Goal: Information Seeking & Learning: Obtain resource

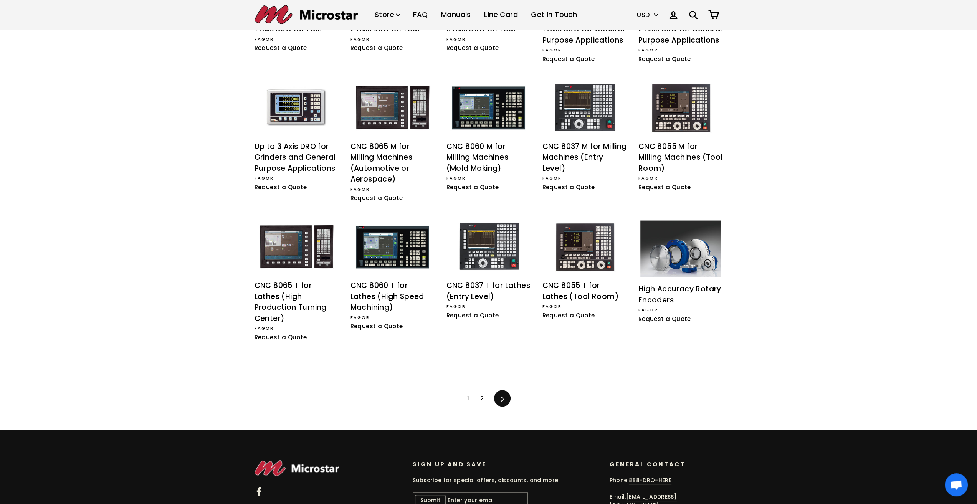
scroll to position [475, 0]
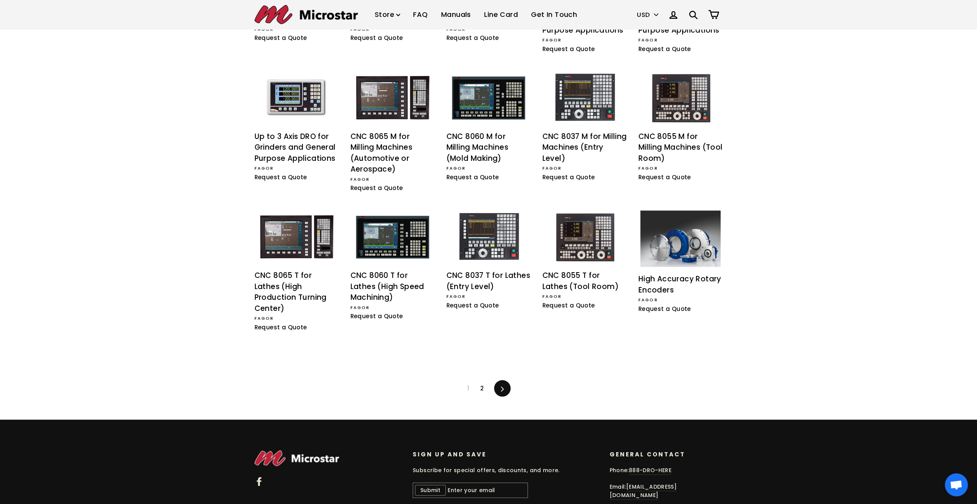
click at [499, 380] on link ".cls-1{fill:#231f20} Next" at bounding box center [502, 388] width 14 height 17
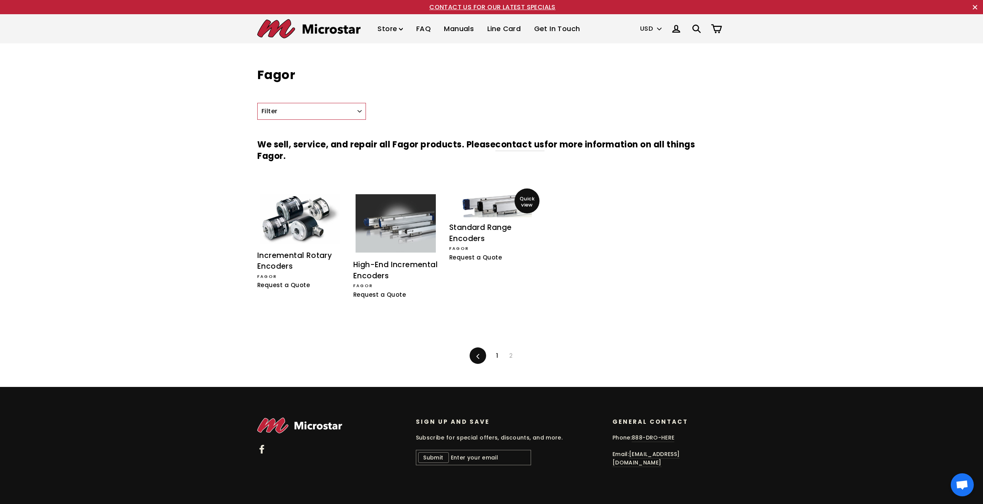
click at [493, 209] on img at bounding box center [491, 205] width 80 height 23
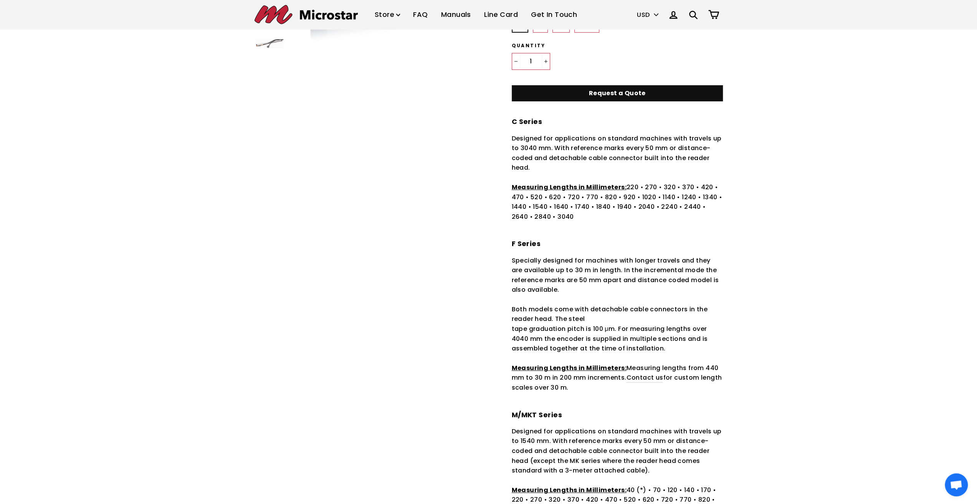
scroll to position [38, 0]
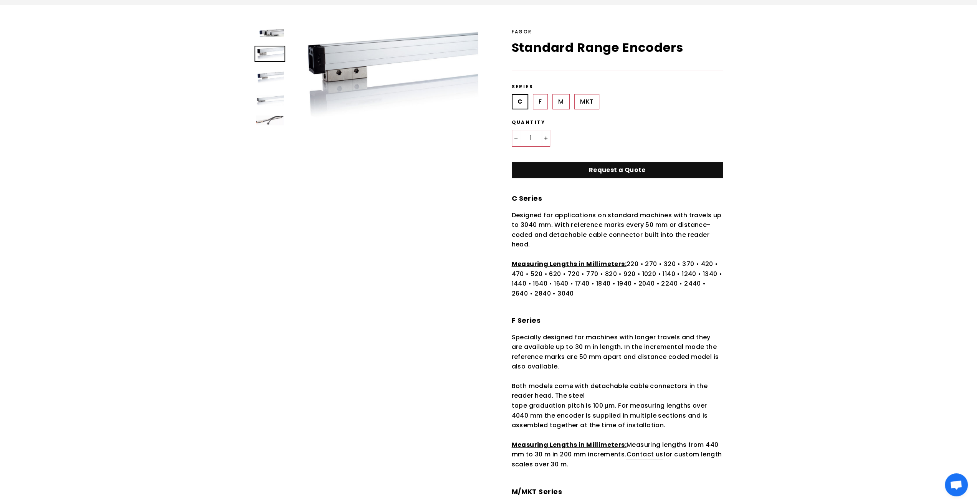
click at [541, 102] on label "F" at bounding box center [540, 101] width 15 height 15
click at [533, 94] on input "F" at bounding box center [533, 94] width 0 height 0
radio input "true"
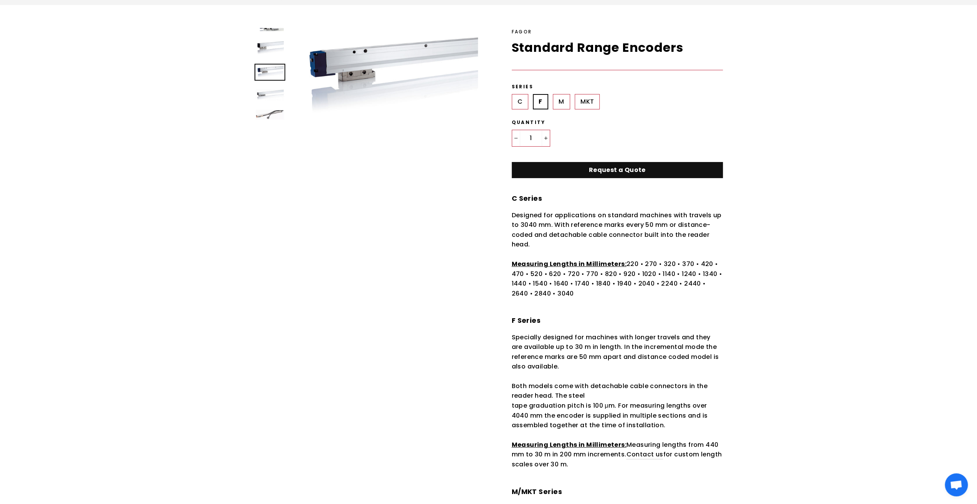
click at [525, 106] on label "C" at bounding box center [520, 101] width 17 height 15
click at [512, 94] on input "C" at bounding box center [512, 94] width 0 height 0
radio input "true"
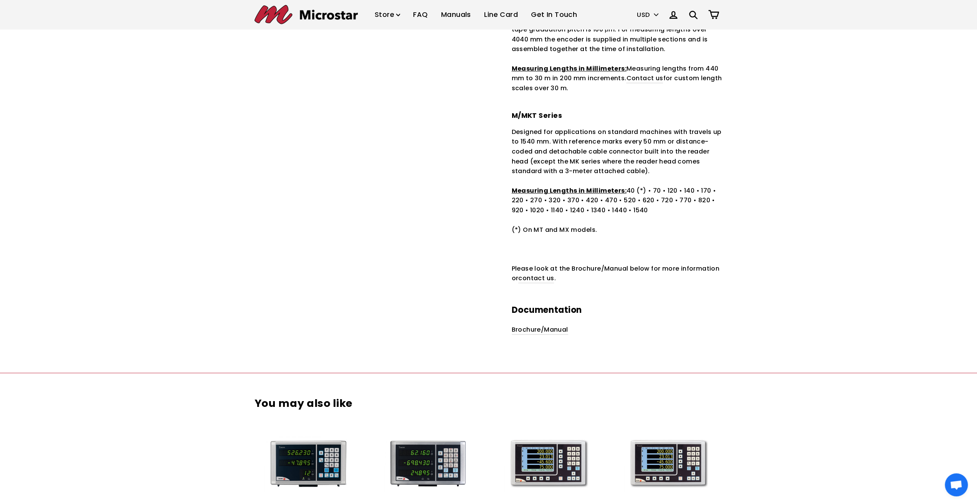
scroll to position [422, 0]
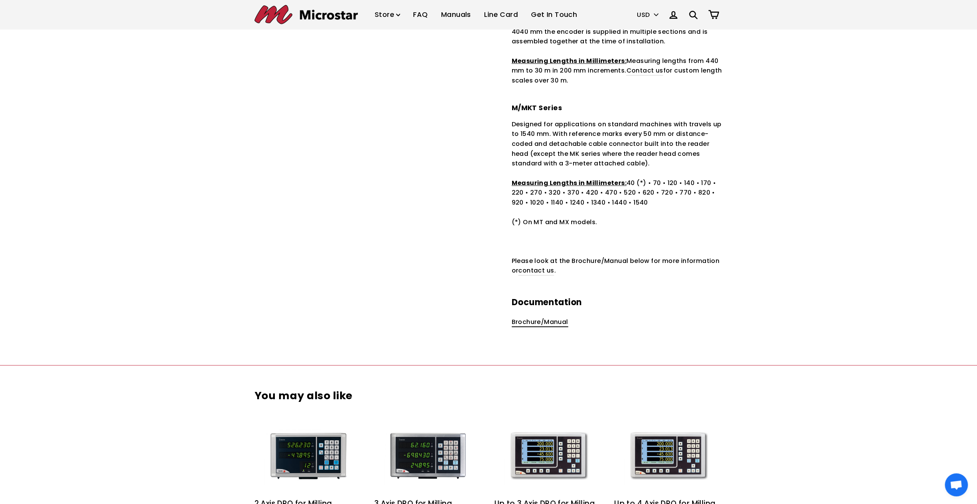
click at [557, 323] on link "Brochure/Manual" at bounding box center [540, 323] width 56 height 10
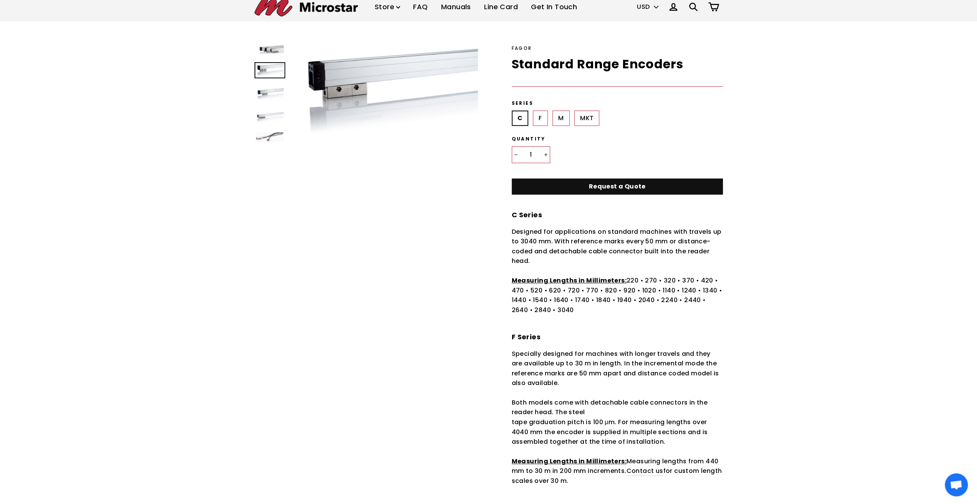
scroll to position [0, 0]
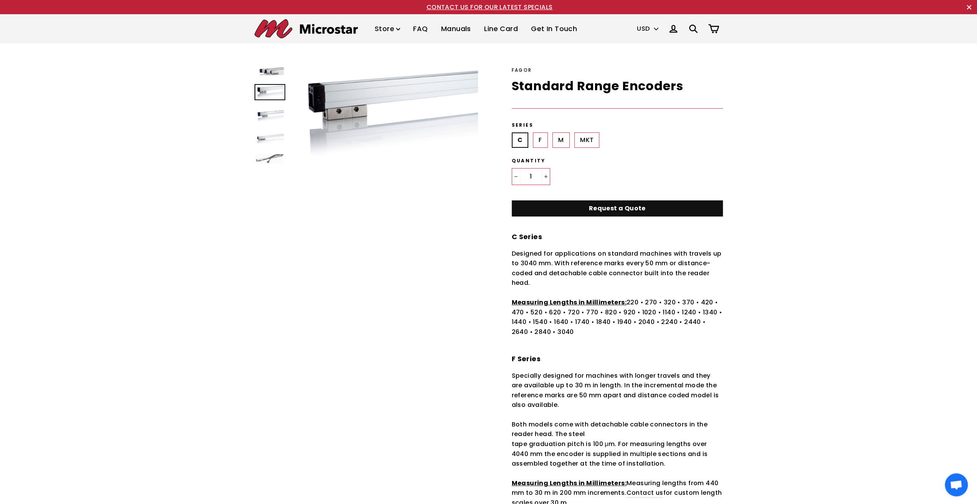
click at [567, 142] on label "M" at bounding box center [560, 139] width 17 height 15
click at [553, 133] on input "M" at bounding box center [552, 132] width 0 height 0
radio input "true"
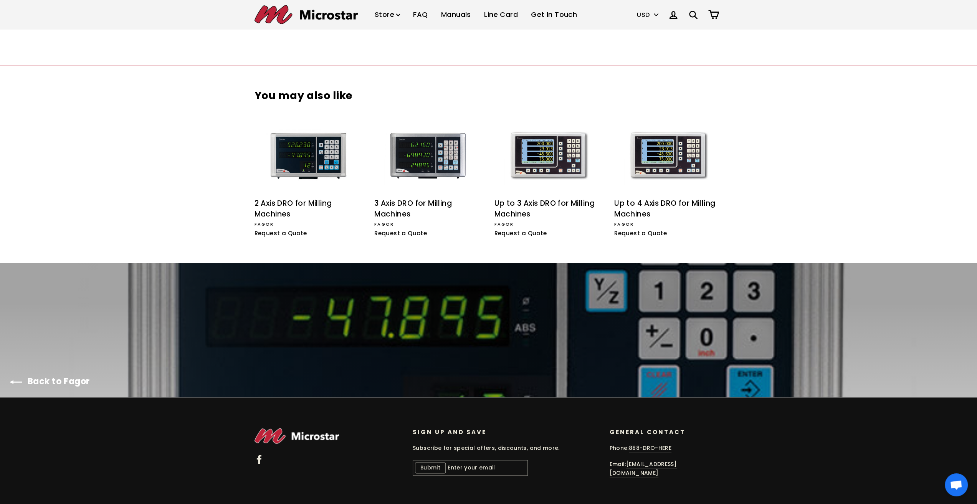
scroll to position [725, 0]
